Goal: Task Accomplishment & Management: Use online tool/utility

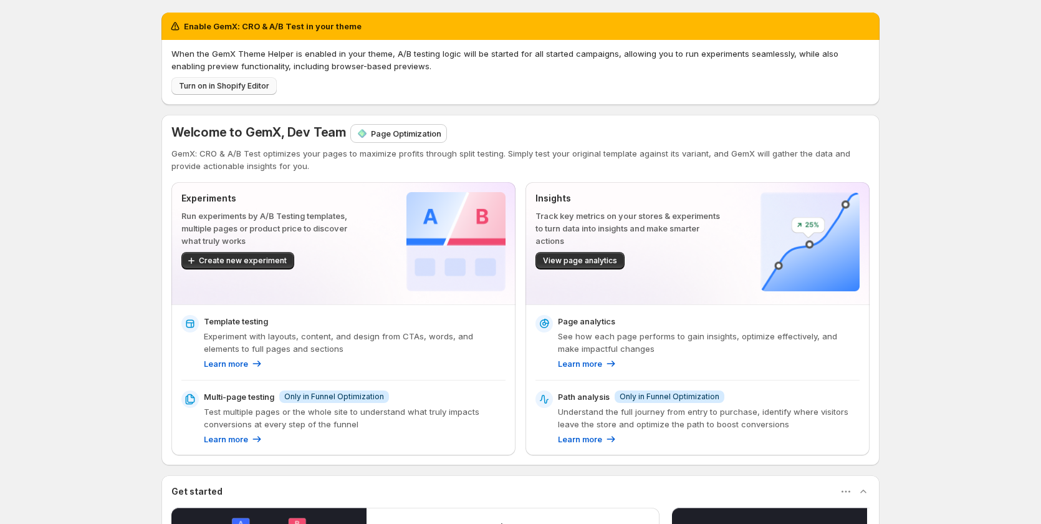
click at [211, 87] on span "Turn on in Shopify Editor" at bounding box center [224, 86] width 90 height 10
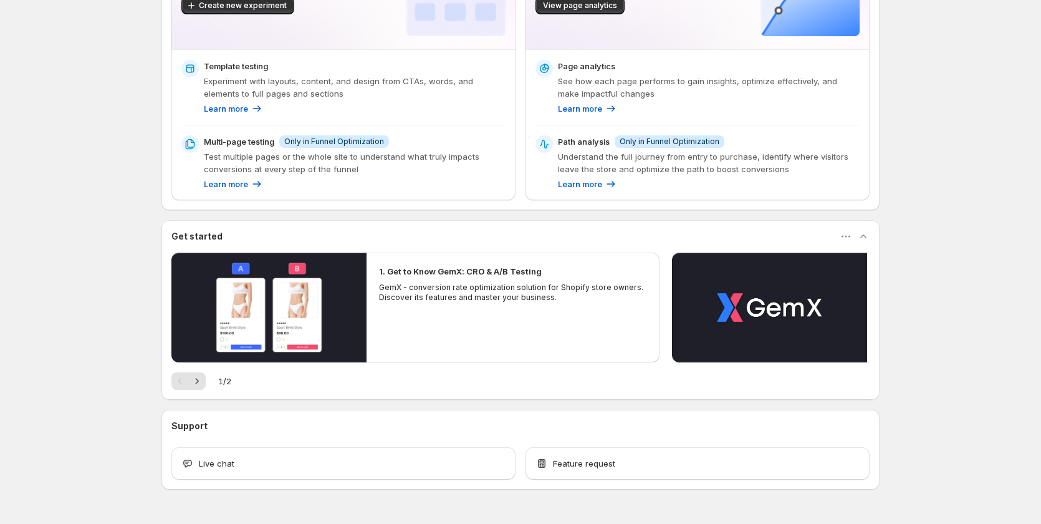
scroll to position [186, 0]
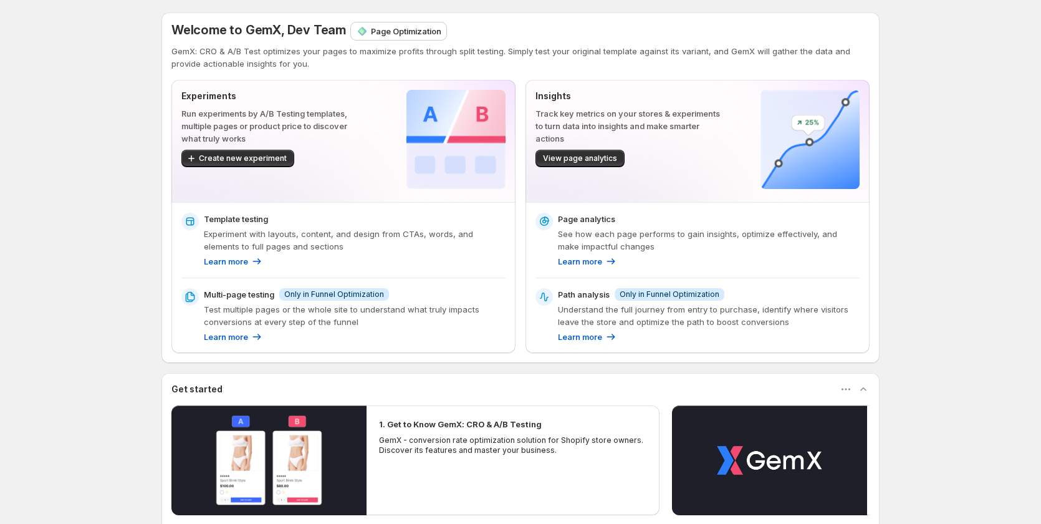
click at [408, 34] on p "Page Optimization" at bounding box center [406, 31] width 70 height 12
click at [410, 32] on p "Page Optimization" at bounding box center [406, 31] width 70 height 12
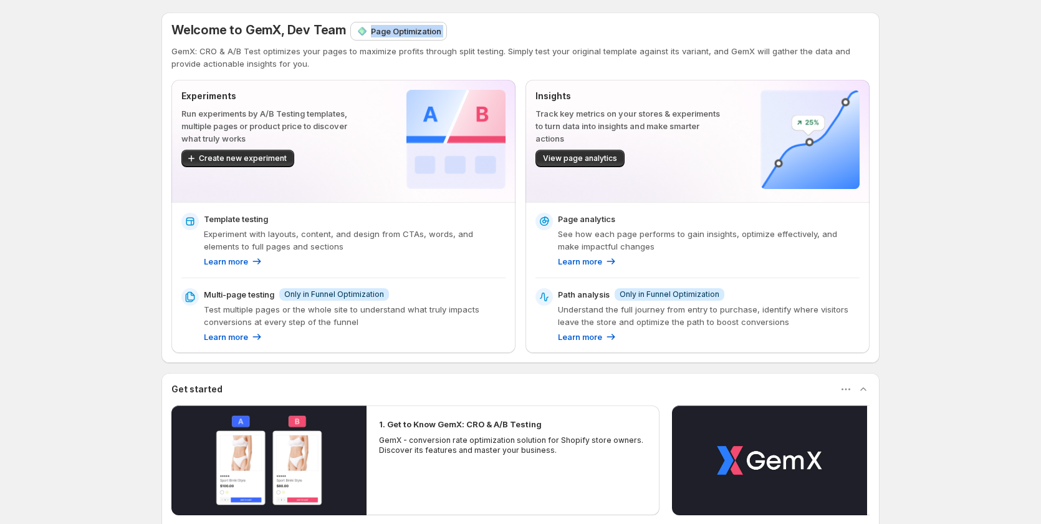
click at [460, 16] on div "Welcome to GemX, Dev Team Page Optimization GemX: CRO & A/B Test optimizes your…" at bounding box center [520, 187] width 718 height 350
click at [256, 157] on span "Create new experiment" at bounding box center [243, 158] width 88 height 10
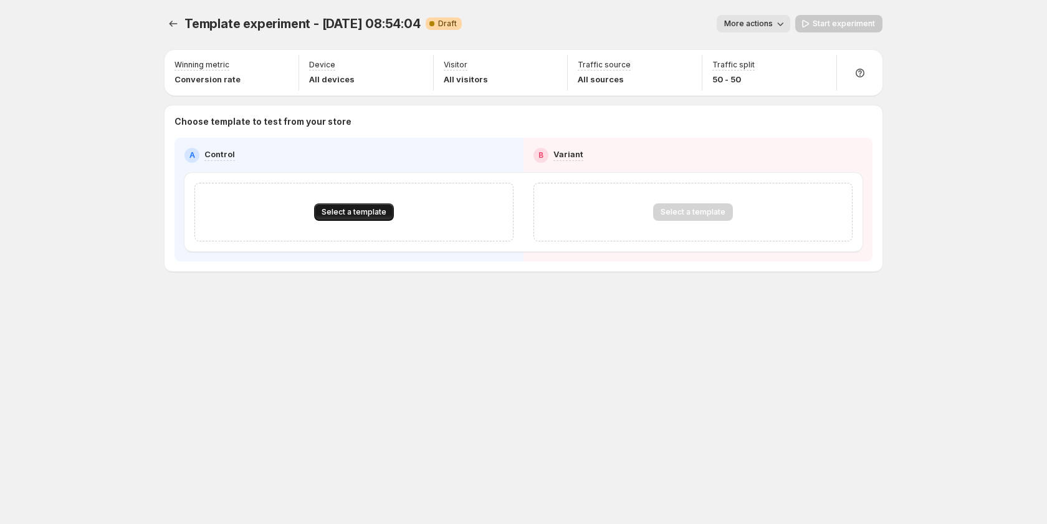
click at [352, 208] on span "Select a template" at bounding box center [354, 212] width 65 height 10
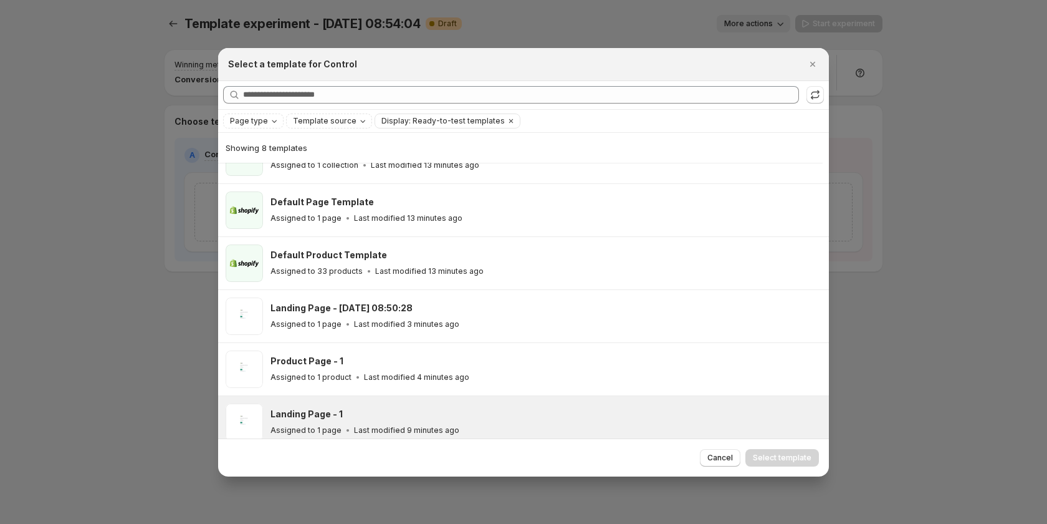
scroll to position [149, 0]
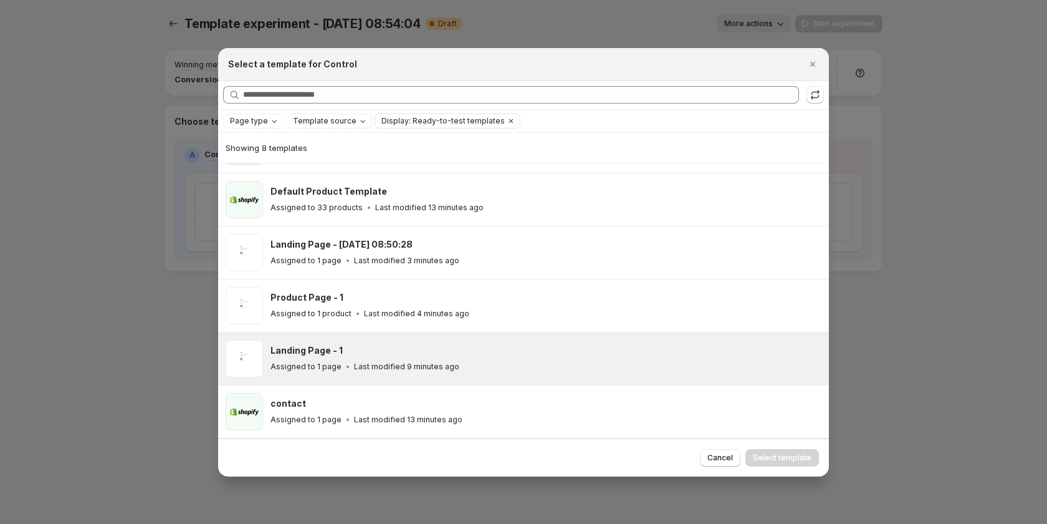
click at [381, 370] on p "Last modified 9 minutes ago" at bounding box center [406, 367] width 105 height 10
click at [762, 451] on button "Select template" at bounding box center [783, 457] width 74 height 17
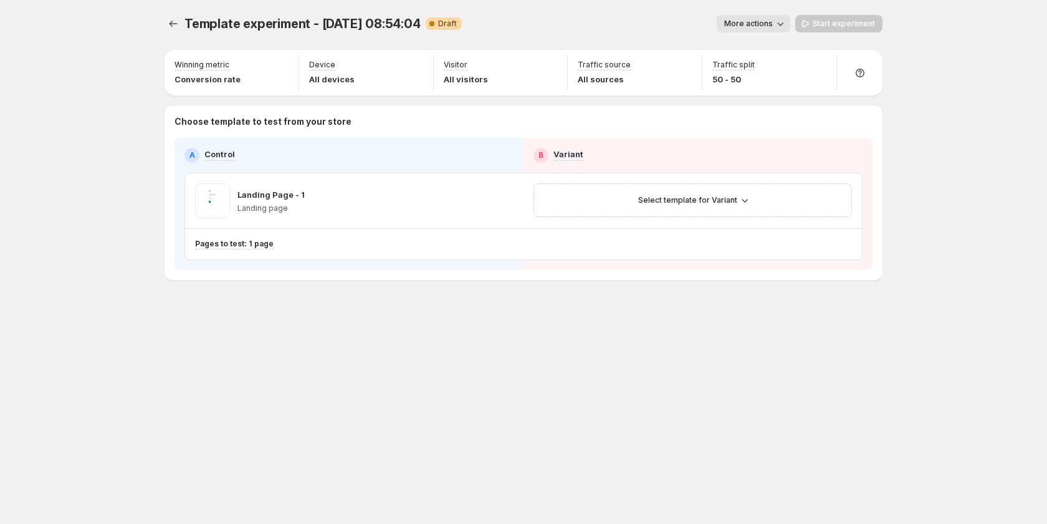
scroll to position [96, 0]
click at [704, 196] on span "Select template for Variant" at bounding box center [687, 200] width 99 height 10
click at [658, 241] on span "Create Variant based on Control" at bounding box center [694, 247] width 127 height 12
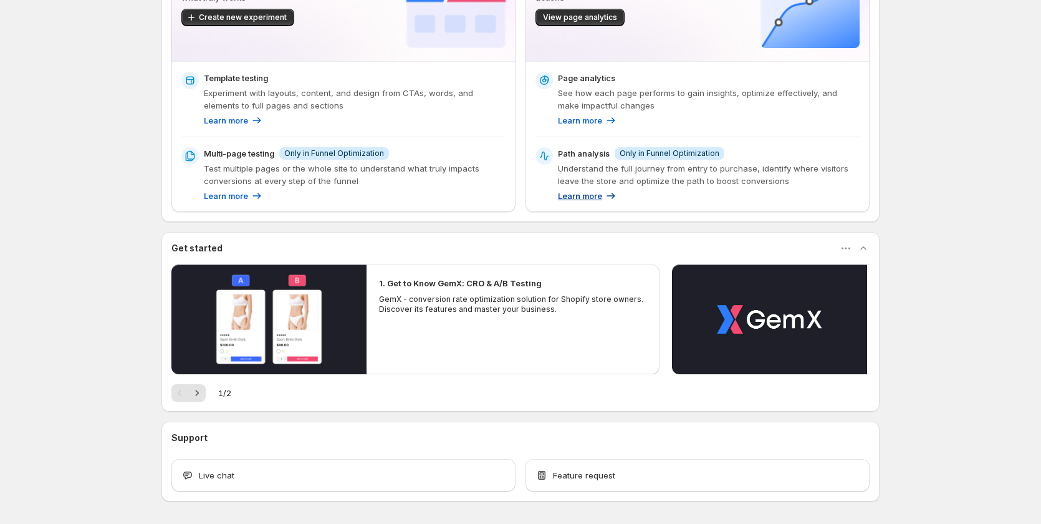
scroll to position [186, 0]
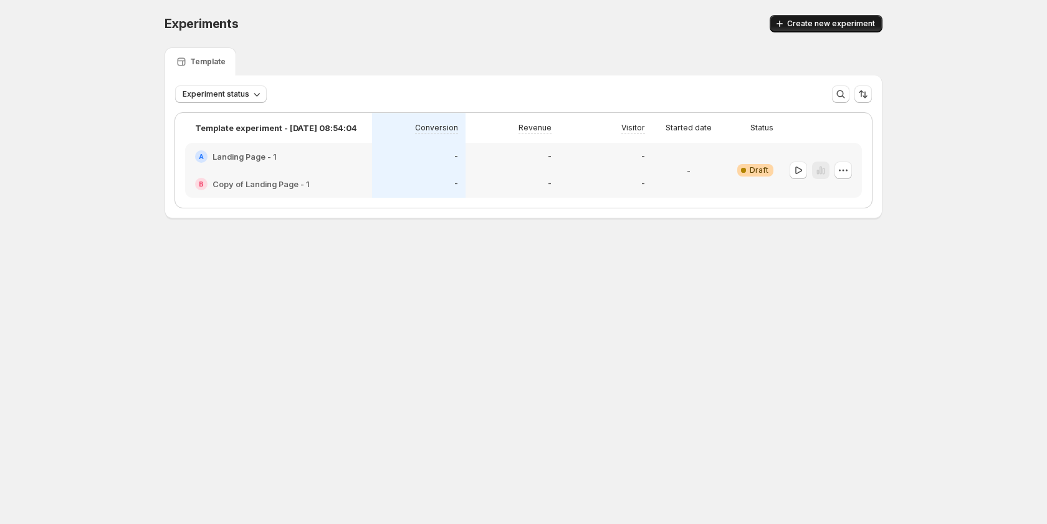
click at [830, 17] on button "Create new experiment" at bounding box center [826, 23] width 113 height 17
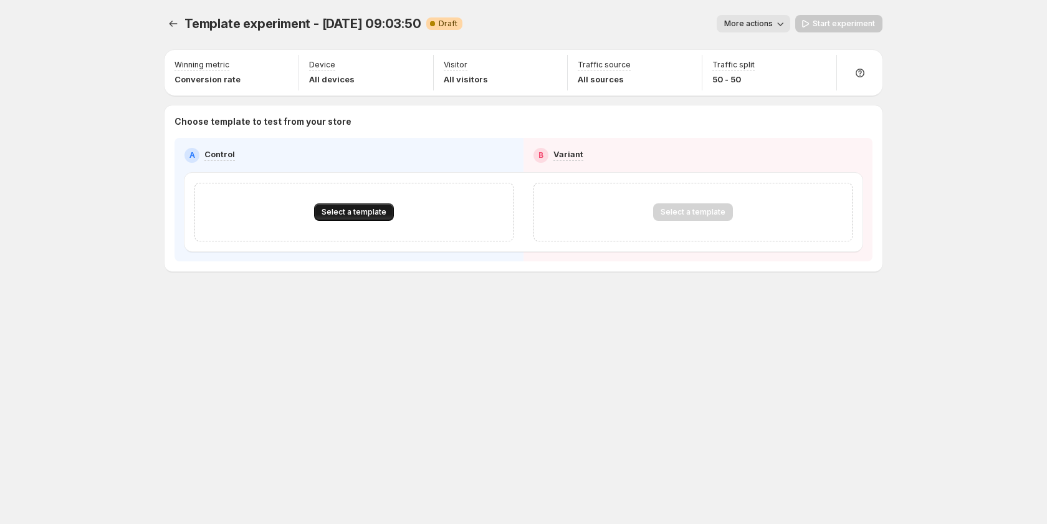
click at [343, 214] on span "Select a template" at bounding box center [354, 212] width 65 height 10
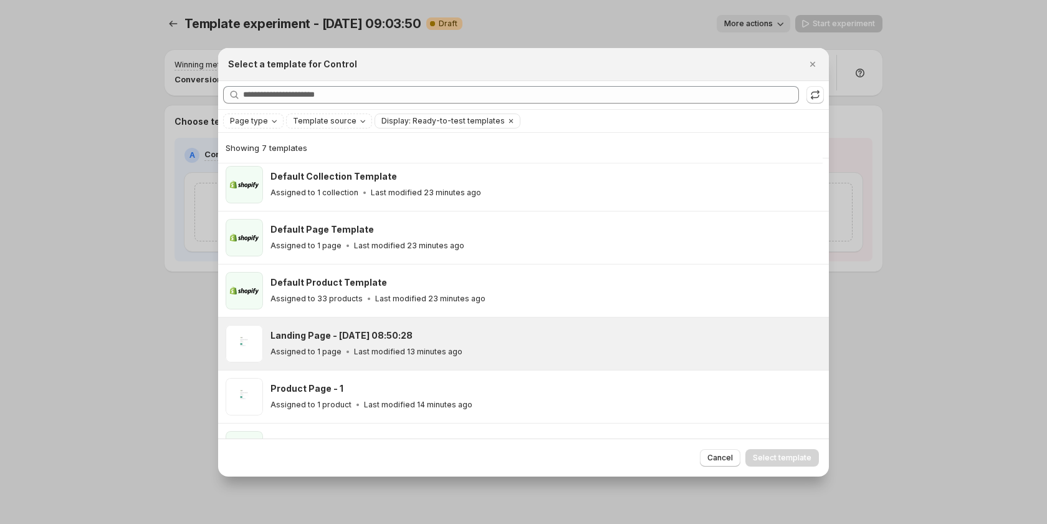
scroll to position [96, 0]
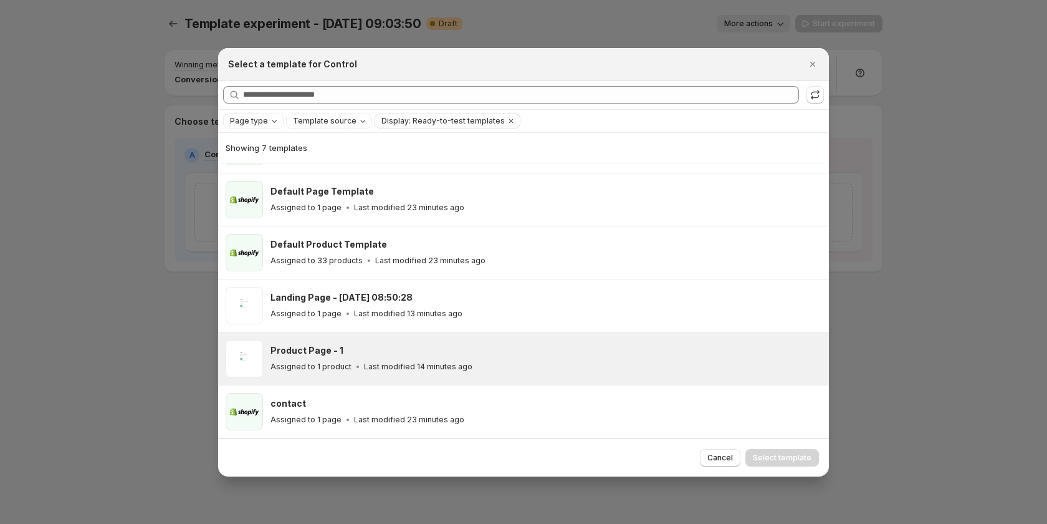
click at [404, 355] on div "Product Page - 1" at bounding box center [544, 350] width 547 height 12
click at [789, 450] on button "Select template" at bounding box center [783, 457] width 74 height 17
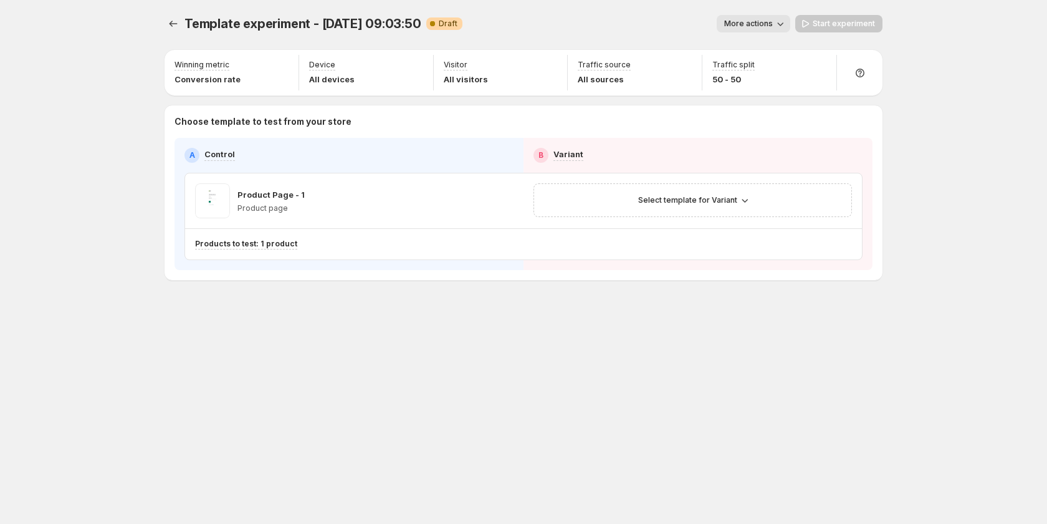
scroll to position [43, 0]
click at [726, 194] on button "Select template for Variant" at bounding box center [693, 199] width 124 height 17
click at [699, 252] on span "Create Variant based on Control" at bounding box center [694, 247] width 127 height 12
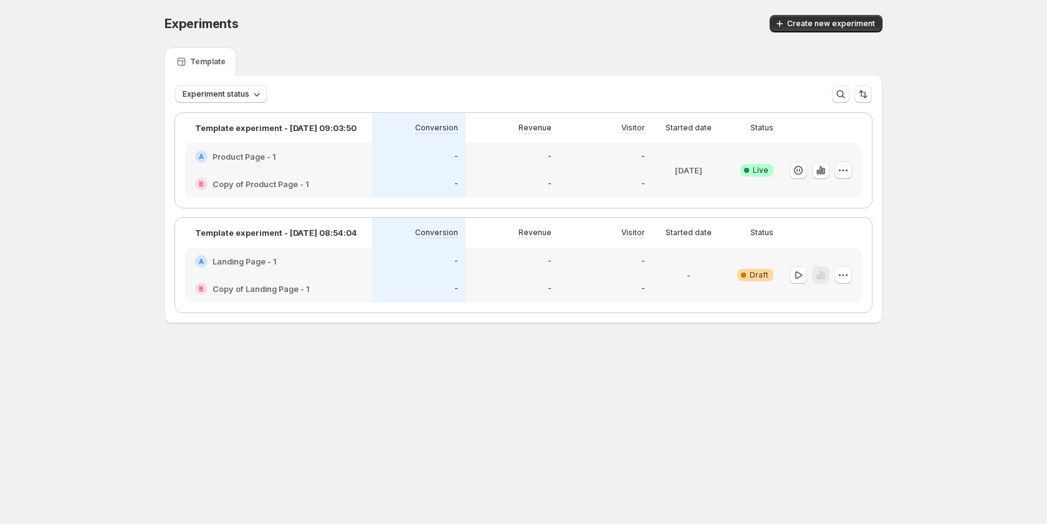
click at [847, 170] on icon "button" at bounding box center [847, 170] width 2 height 2
click at [833, 384] on div "Experiments. This page is ready Experiments Create new experiment Template Expe…" at bounding box center [524, 195] width 748 height 390
click at [848, 170] on icon "button" at bounding box center [843, 170] width 12 height 12
click at [817, 192] on span "Edit" at bounding box center [855, 195] width 130 height 12
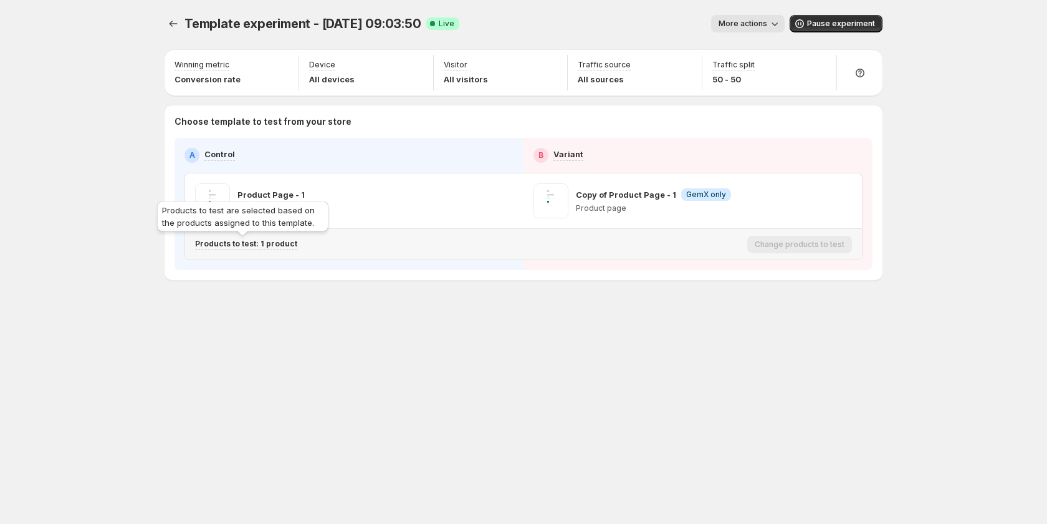
click at [279, 244] on p "Products to test: 1 product" at bounding box center [246, 244] width 102 height 10
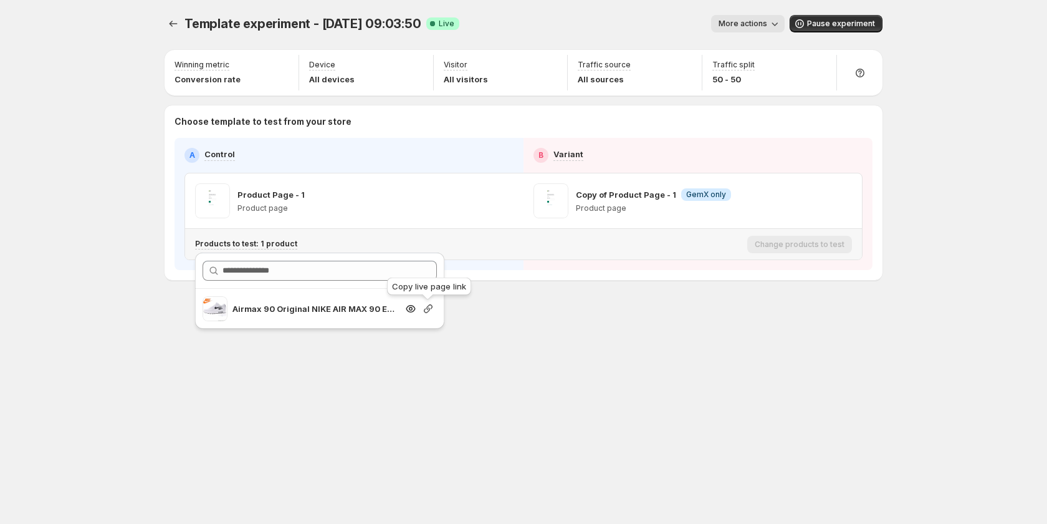
click at [423, 308] on icon "button" at bounding box center [428, 308] width 12 height 12
